Goal: Task Accomplishment & Management: Manage account settings

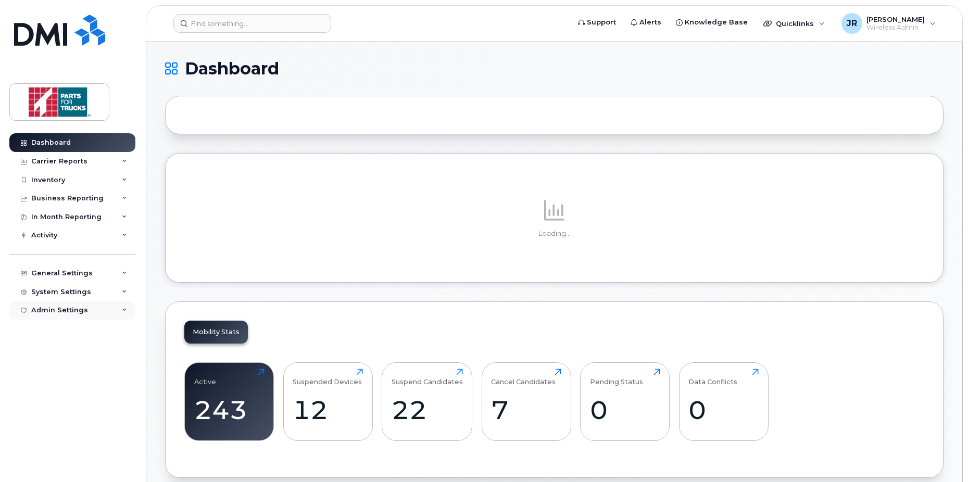
click at [82, 306] on div "Admin Settings" at bounding box center [59, 310] width 57 height 8
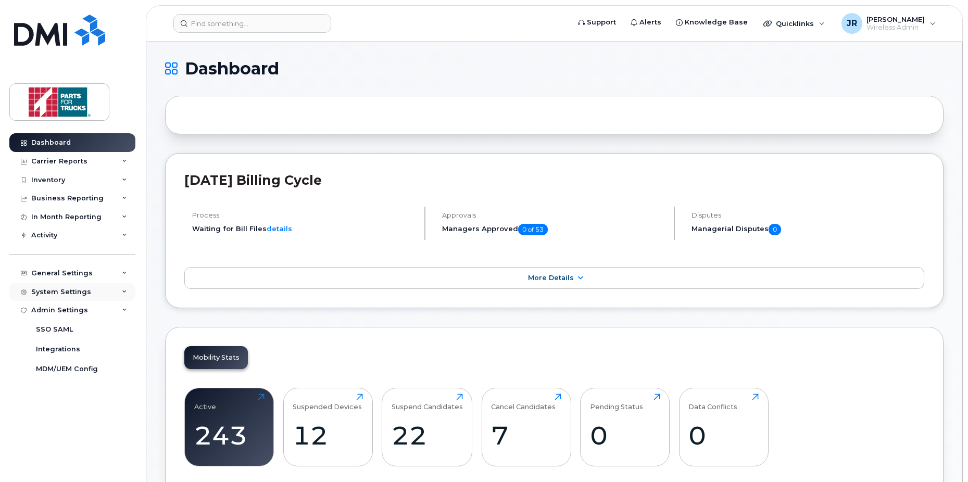
click at [76, 289] on div "System Settings" at bounding box center [61, 292] width 60 height 8
click at [76, 275] on div "General Settings" at bounding box center [61, 273] width 61 height 8
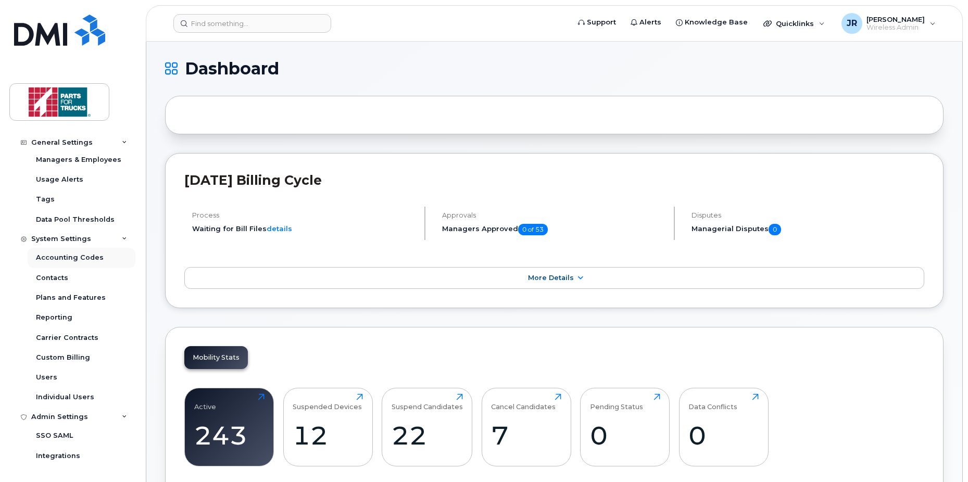
scroll to position [232, 0]
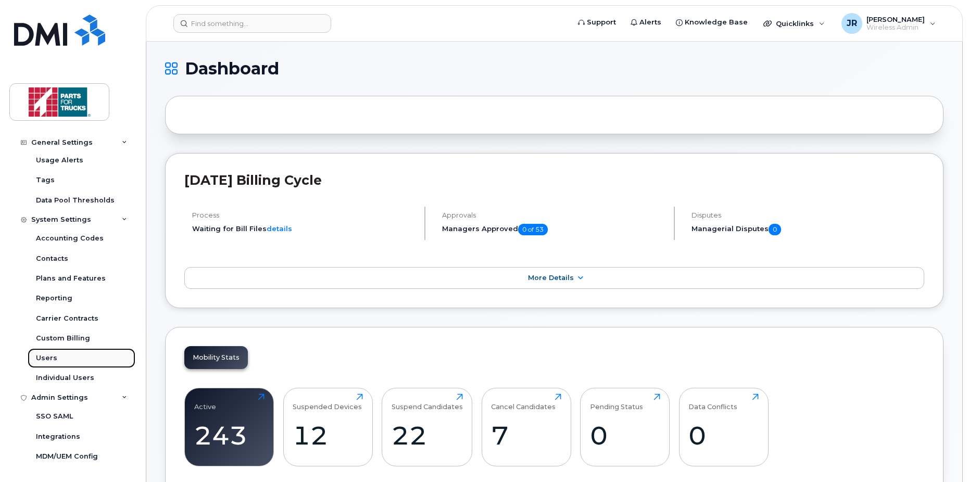
click at [53, 362] on div "Users" at bounding box center [46, 358] width 21 height 9
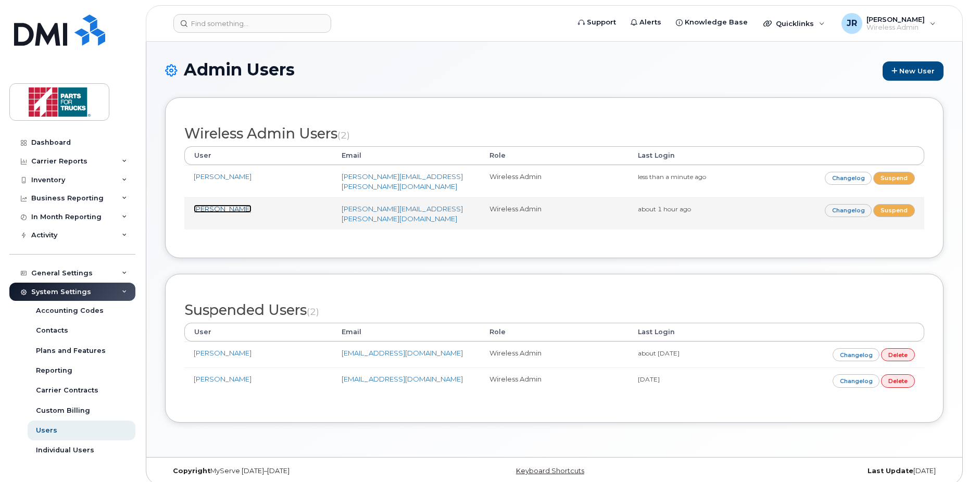
click at [199, 205] on link "[PERSON_NAME]" at bounding box center [223, 209] width 58 height 8
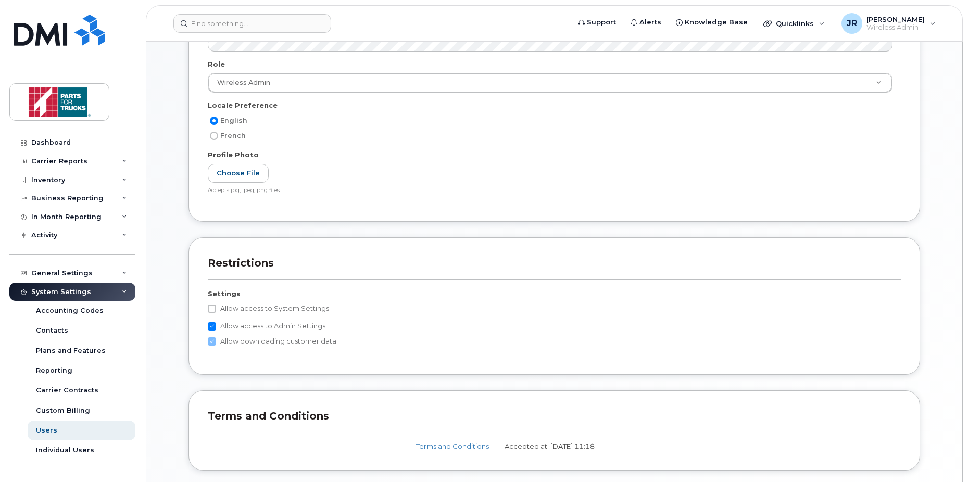
scroll to position [293, 0]
click at [211, 309] on input "Allow access to System Settings" at bounding box center [212, 308] width 8 height 8
checkbox input "true"
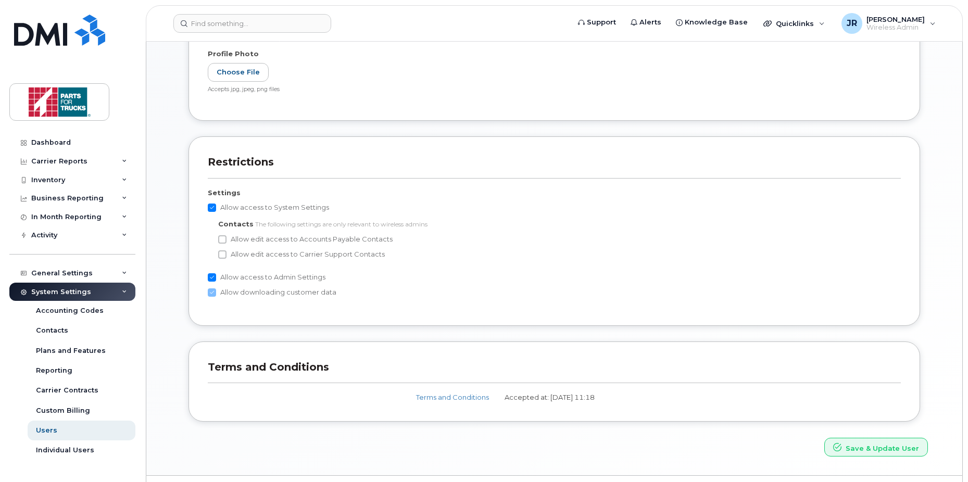
scroll to position [407, 0]
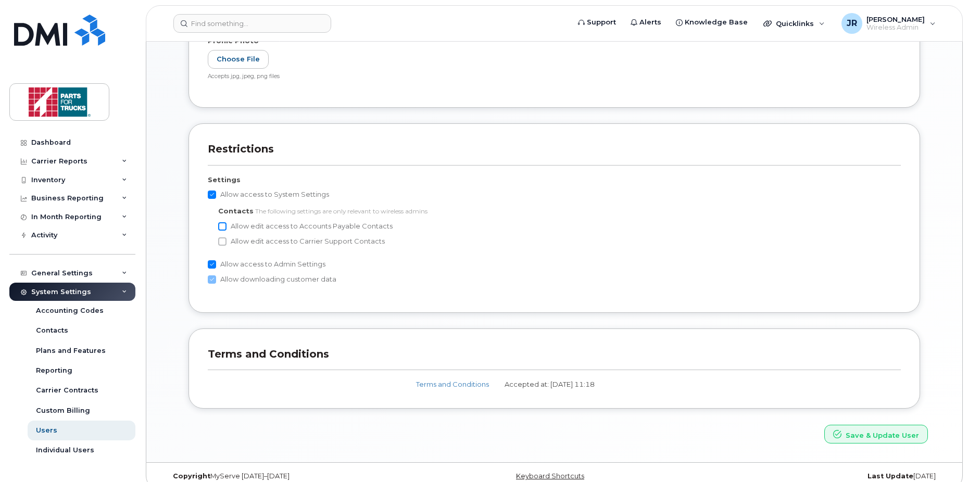
click at [220, 224] on input "Allow edit access to Accounts Payable Contacts" at bounding box center [222, 226] width 8 height 8
checkbox input "true"
click at [223, 238] on input "Allow edit access to Carrier Support Contacts" at bounding box center [222, 241] width 8 height 8
checkbox input "true"
click at [850, 435] on button "Save & Update User" at bounding box center [876, 434] width 104 height 19
